Goal: Obtain resource: Download file/media

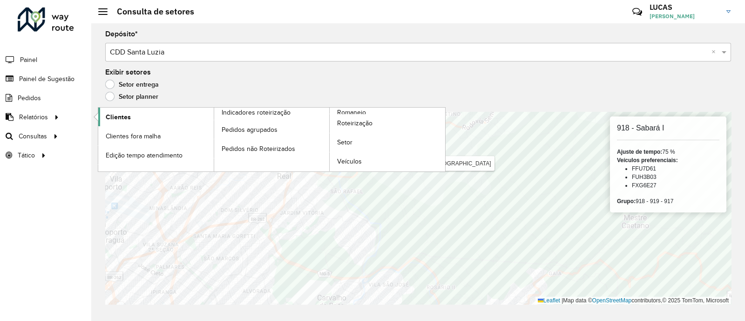
click at [113, 120] on span "Clientes" at bounding box center [118, 117] width 25 height 10
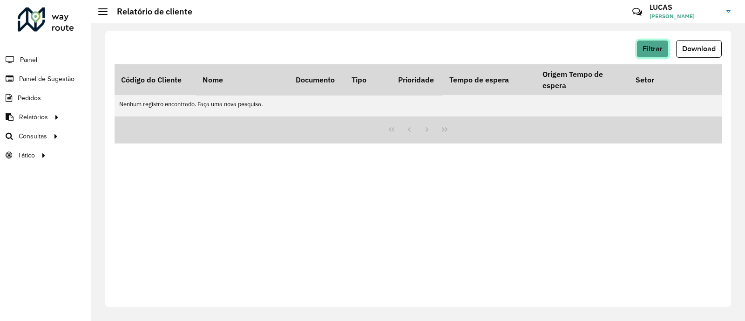
click at [661, 45] on span "Filtrar" at bounding box center [653, 49] width 20 height 8
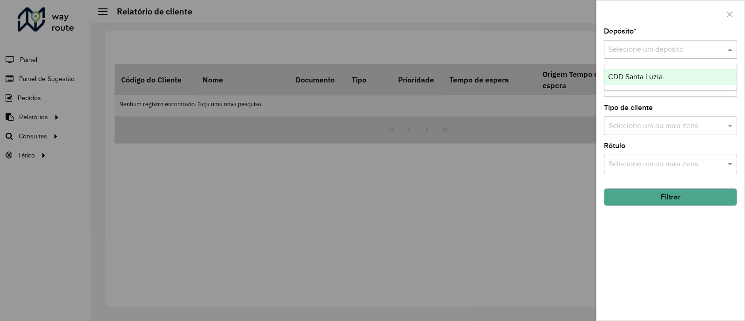
click at [634, 46] on input "text" at bounding box center [661, 49] width 105 height 11
click at [634, 73] on span "CDD Santa Luzia" at bounding box center [635, 77] width 54 height 8
click at [0, 0] on div "Aguarde..." at bounding box center [0, 0] width 0 height 0
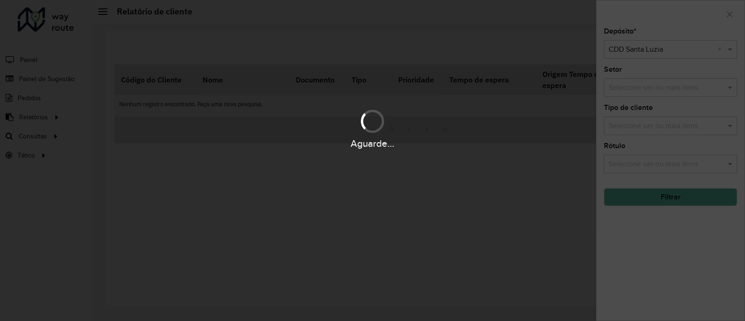
click at [674, 199] on div "Aguarde..." at bounding box center [372, 160] width 745 height 321
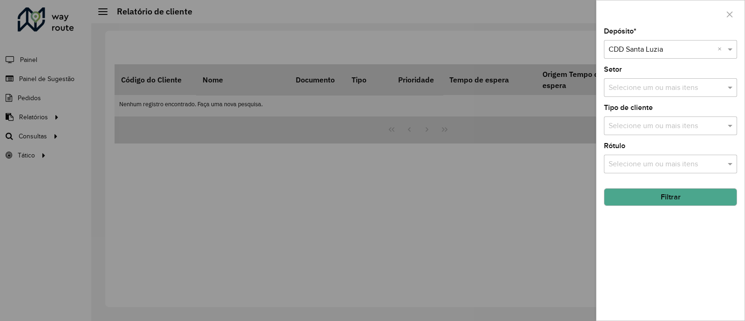
click at [676, 199] on button "Filtrar" at bounding box center [670, 197] width 133 height 18
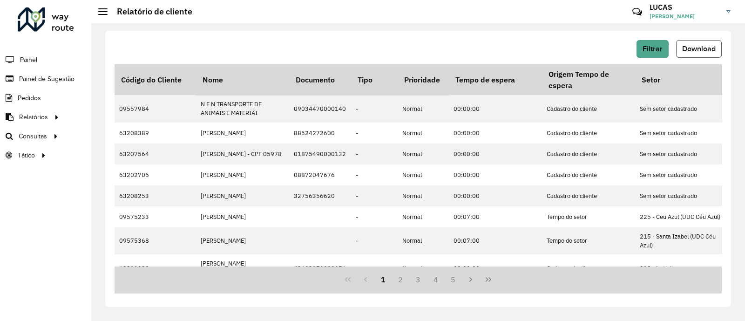
click at [694, 50] on span "Download" at bounding box center [699, 49] width 34 height 8
